Goal: Find specific page/section

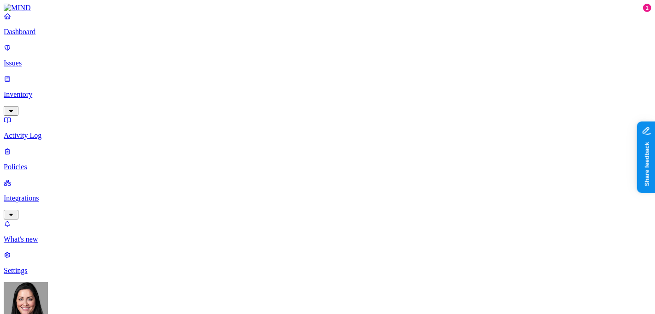
drag, startPoint x: 539, startPoint y: 4, endPoint x: 329, endPoint y: 45, distance: 213.9
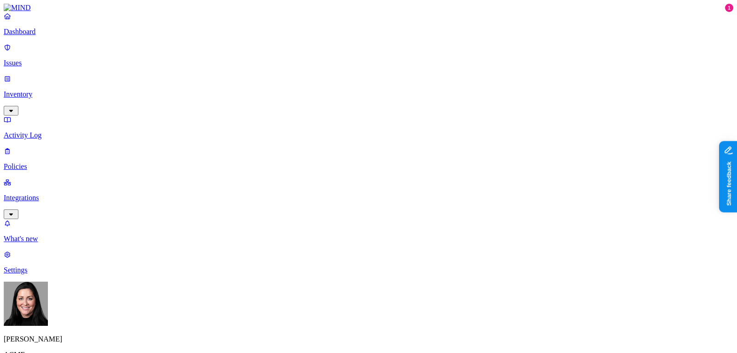
drag, startPoint x: 648, startPoint y: 3, endPoint x: 314, endPoint y: 229, distance: 403.3
